Goal: Navigation & Orientation: Find specific page/section

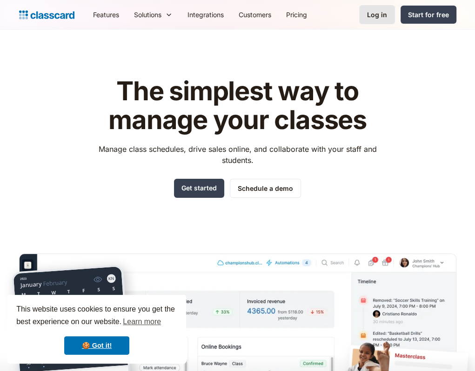
click at [376, 15] on div "Log in" at bounding box center [377, 15] width 20 height 10
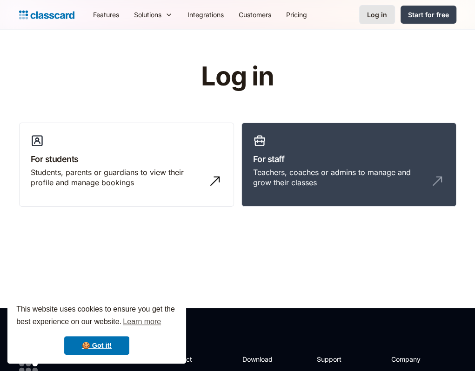
click at [374, 12] on div "Log in" at bounding box center [377, 15] width 20 height 10
click at [266, 157] on h3 "For staff" at bounding box center [348, 159] width 191 height 13
